Goal: Find specific page/section: Find specific page/section

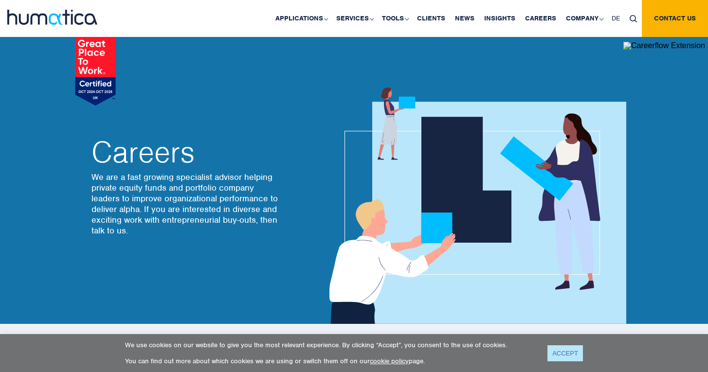
click at [569, 355] on link "ACCEPT" at bounding box center [566, 354] width 36 height 16
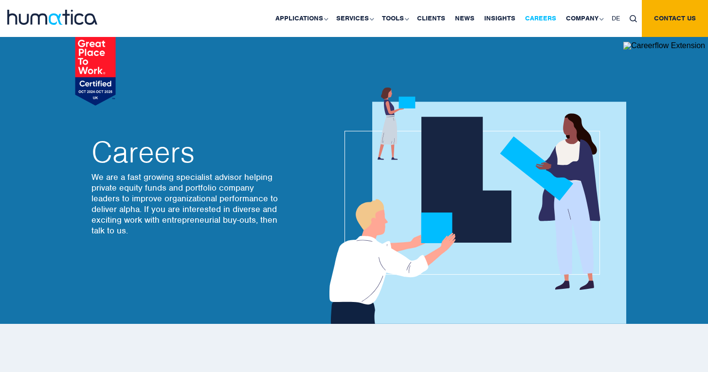
click at [534, 19] on link "Careers" at bounding box center [540, 18] width 41 height 37
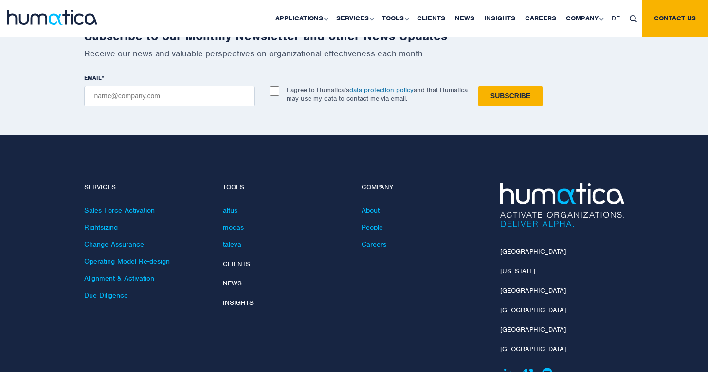
scroll to position [3454, 0]
click at [366, 240] on link "Careers" at bounding box center [374, 244] width 25 height 9
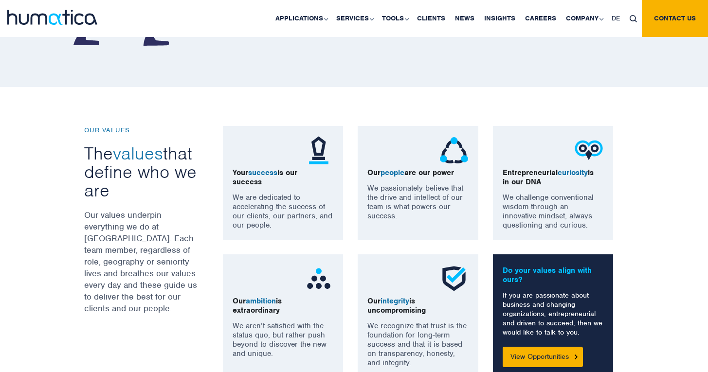
scroll to position [754, 0]
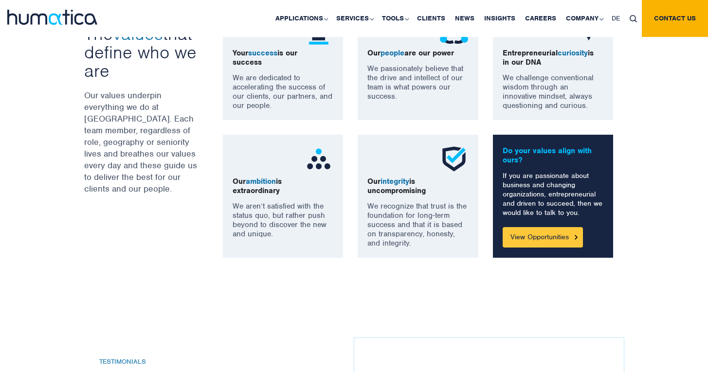
click at [556, 239] on link "View Opportunities" at bounding box center [543, 237] width 80 height 20
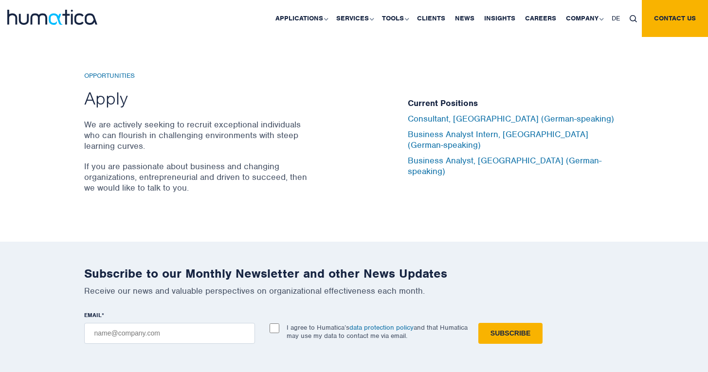
scroll to position [3175, 0]
